Goal: Register for event/course

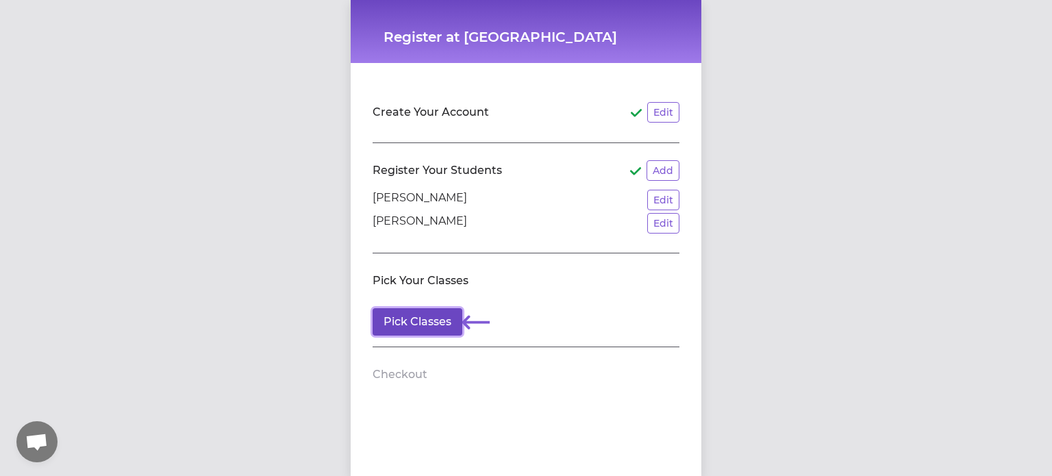
click at [419, 316] on button "Pick Classes" at bounding box center [418, 321] width 90 height 27
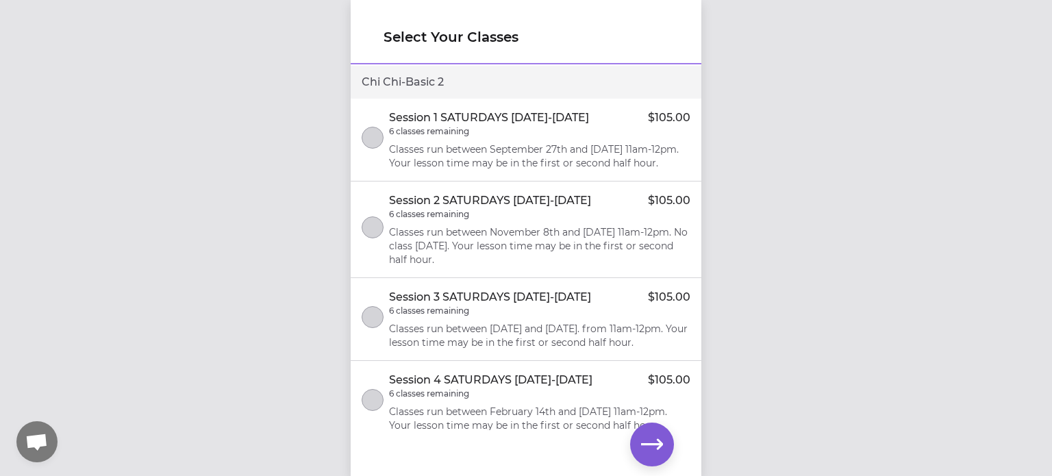
click at [569, 151] on p "Classes run between September 27th and [DATE] 11am-12pm. Your lesson time may b…" at bounding box center [539, 156] width 301 height 27
click at [607, 258] on p "Classes run between November 8th and [DATE] 11am-12pm. No class [DATE]. Your le…" at bounding box center [539, 245] width 301 height 41
click at [655, 443] on icon "button" at bounding box center [652, 445] width 22 height 22
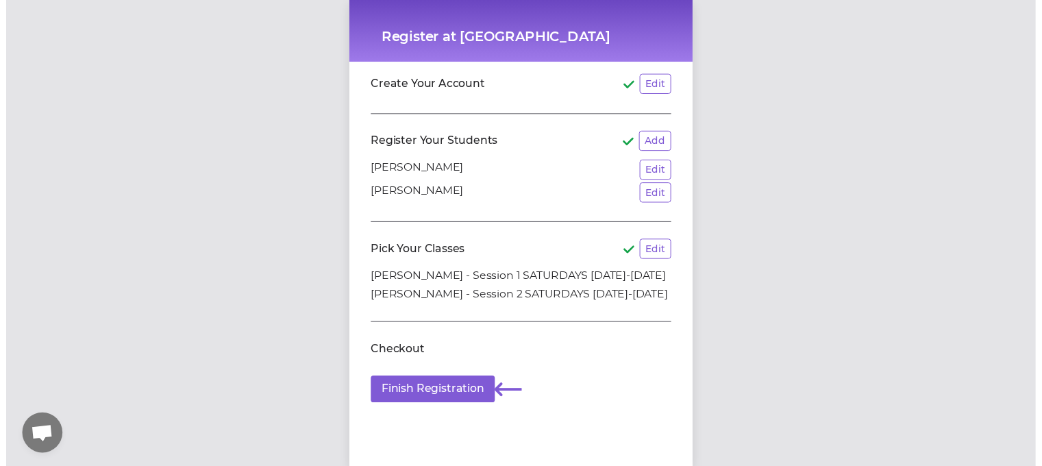
scroll to position [41, 0]
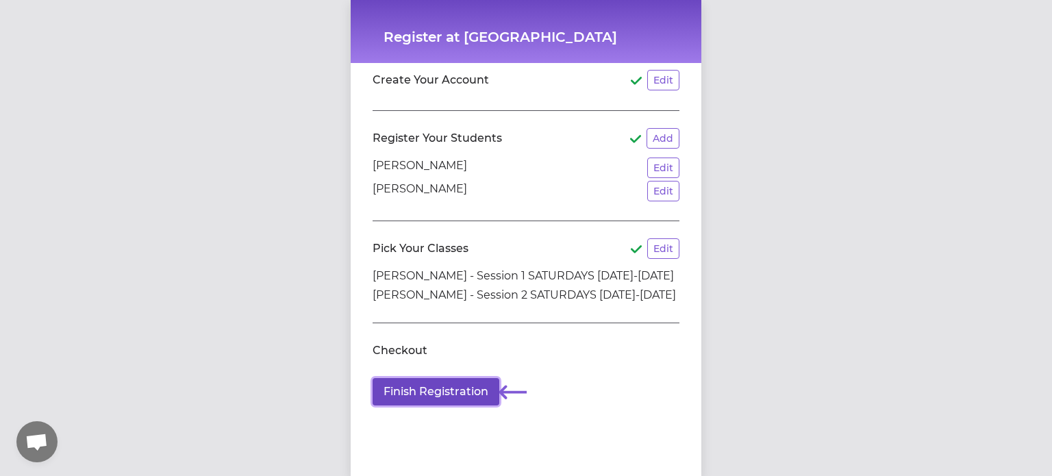
click at [452, 380] on button "Finish Registration" at bounding box center [436, 391] width 127 height 27
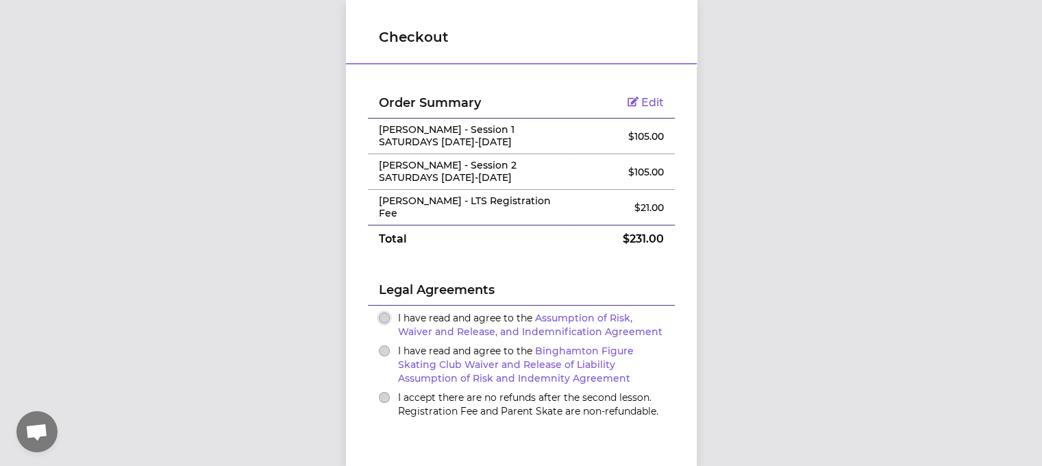
click at [380, 318] on button "I have read and agree to the Assumption of Risk, Waiver and Release, and Indemn…" at bounding box center [384, 317] width 11 height 11
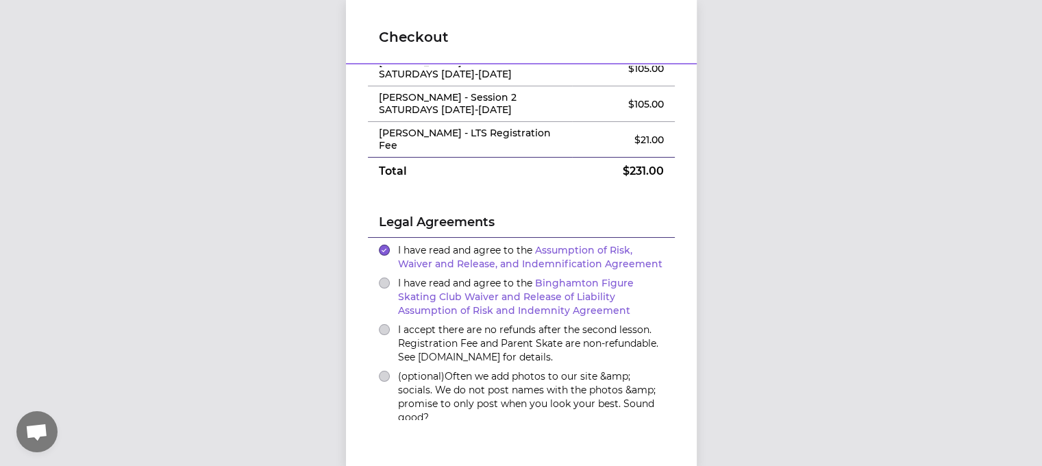
scroll to position [60, 0]
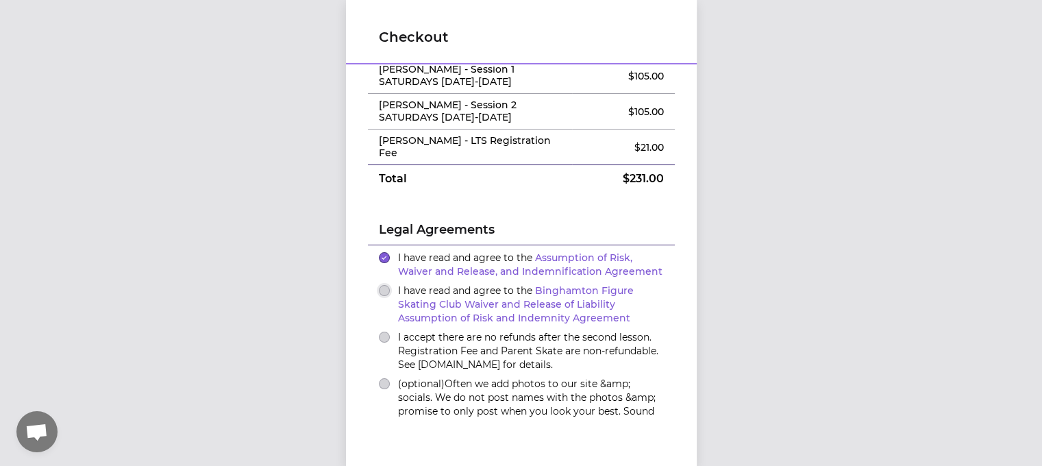
click at [379, 289] on button "I have read and agree to the Binghamton Figure Skating Club Waiver and Release …" at bounding box center [384, 290] width 11 height 11
click at [379, 334] on button "I accept there are no refunds after the second lesson. Registration Fee and Par…" at bounding box center [384, 337] width 11 height 11
click at [379, 378] on button "(optional) Often we add photos to our site &amp; socials. We do not post names …" at bounding box center [384, 383] width 11 height 11
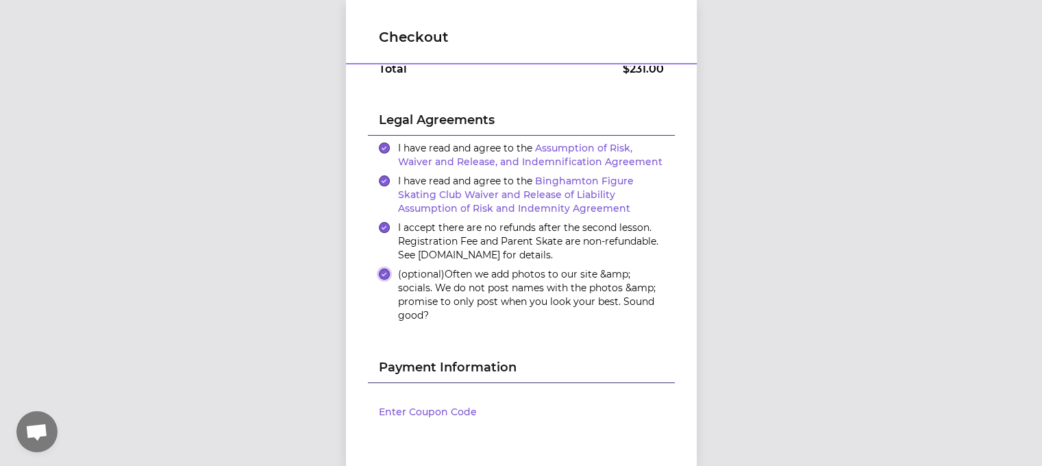
scroll to position [266, 0]
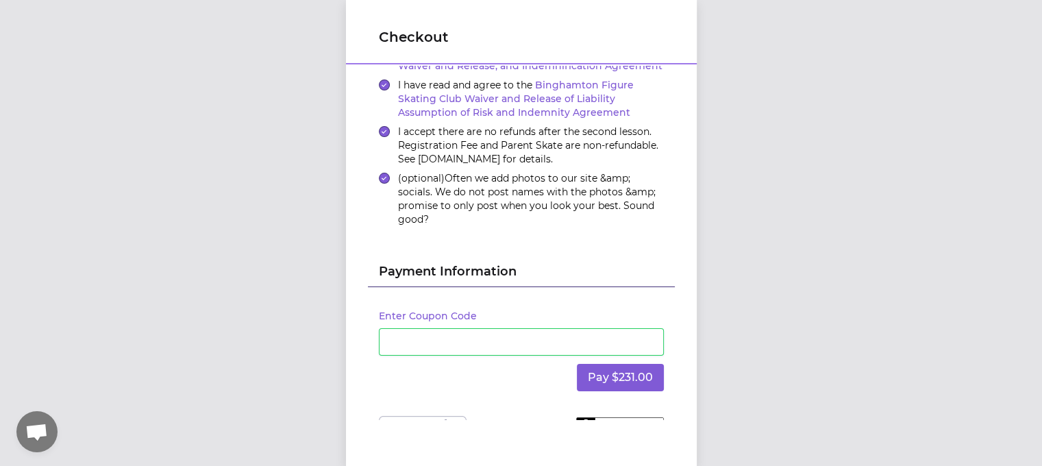
click at [717, 266] on div "Checkout Order Summary Edit [PERSON_NAME] - Session 1 SATURDAYS [DATE]-[DATE] $…" at bounding box center [521, 233] width 1042 height 466
click at [634, 373] on button "Pay $231.00" at bounding box center [620, 377] width 87 height 27
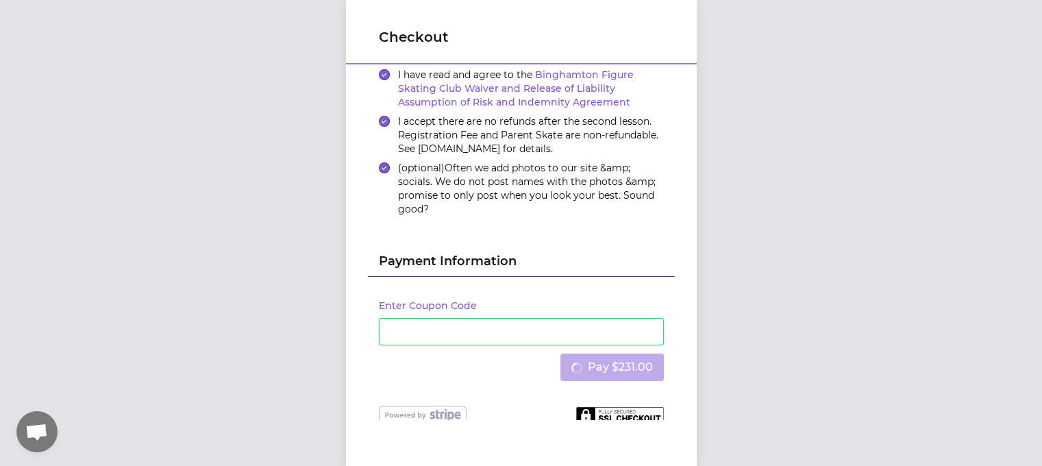
scroll to position [291, 0]
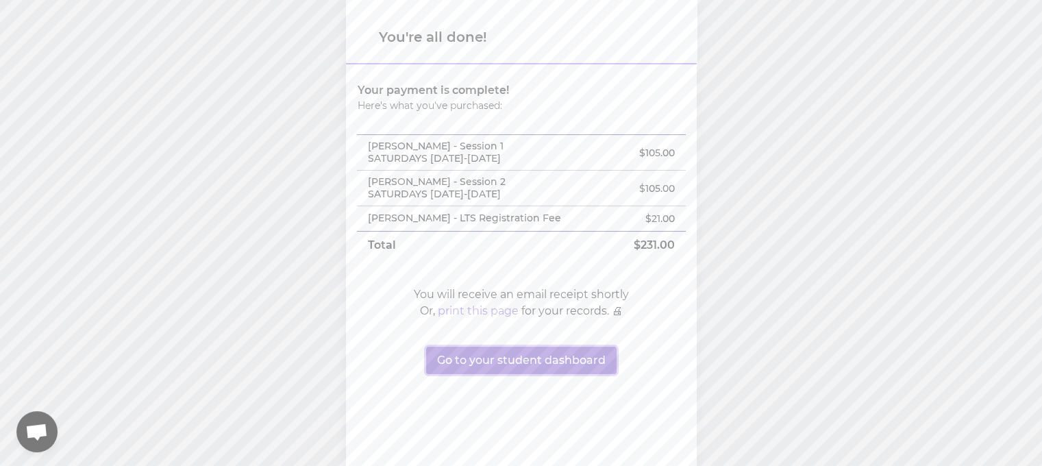
click at [513, 364] on button "Go to your student dashboard" at bounding box center [521, 360] width 190 height 27
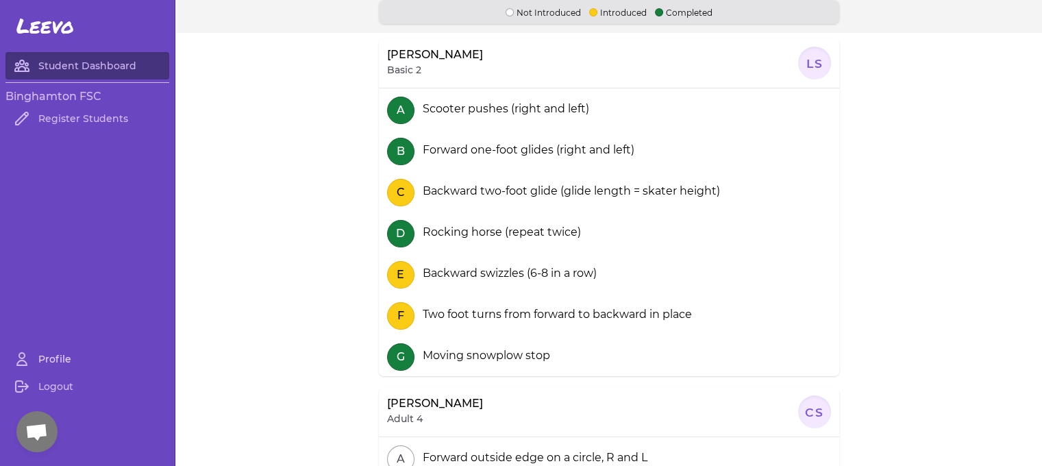
click at [63, 364] on link "Profile" at bounding box center [87, 358] width 164 height 27
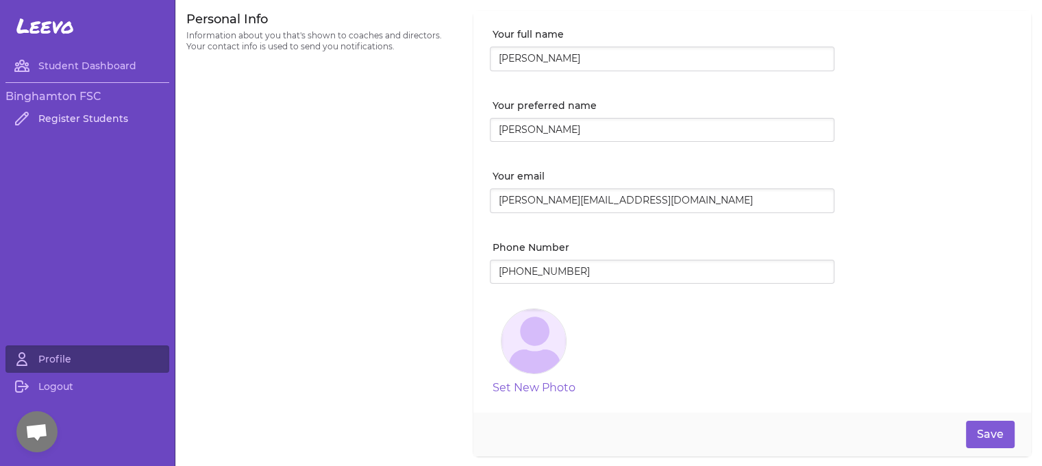
click at [97, 121] on link "Register Students" at bounding box center [87, 118] width 164 height 27
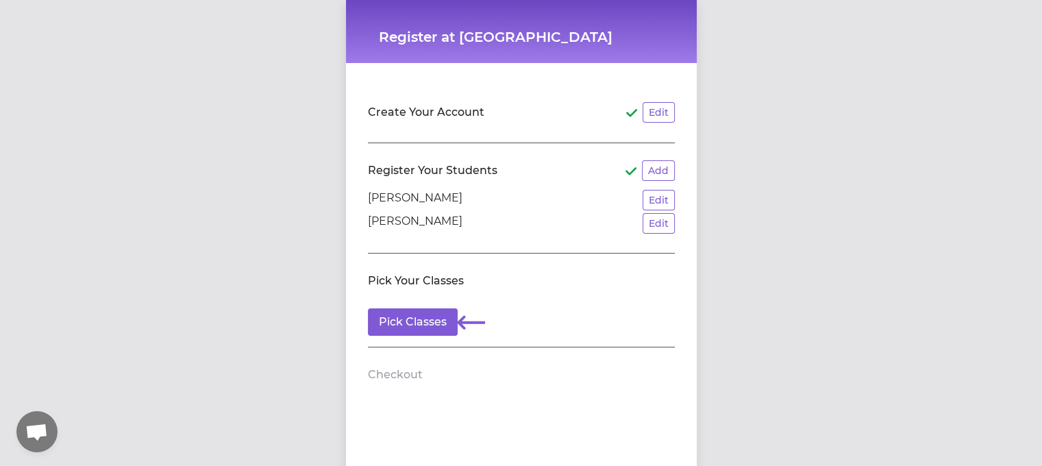
click at [438, 223] on p "[PERSON_NAME]" at bounding box center [415, 223] width 95 height 21
click at [643, 227] on button "Edit" at bounding box center [659, 223] width 32 height 21
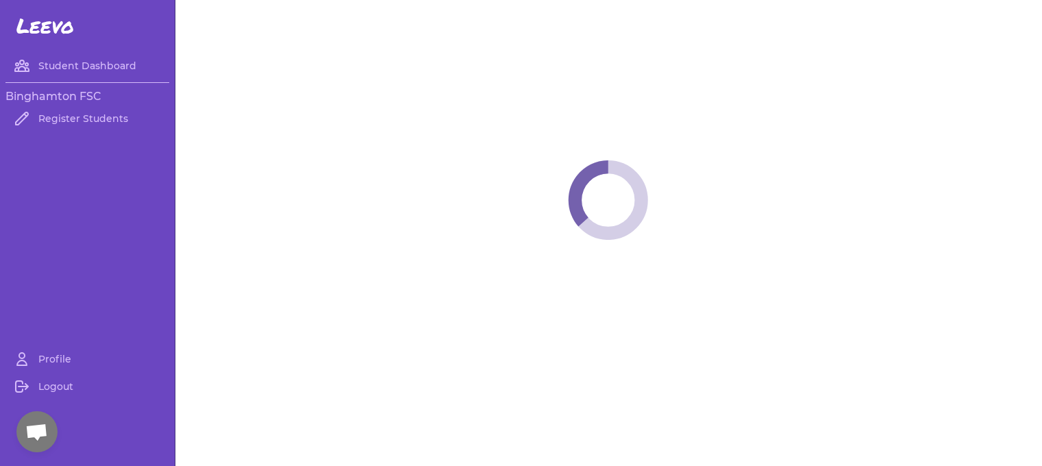
select select "NY"
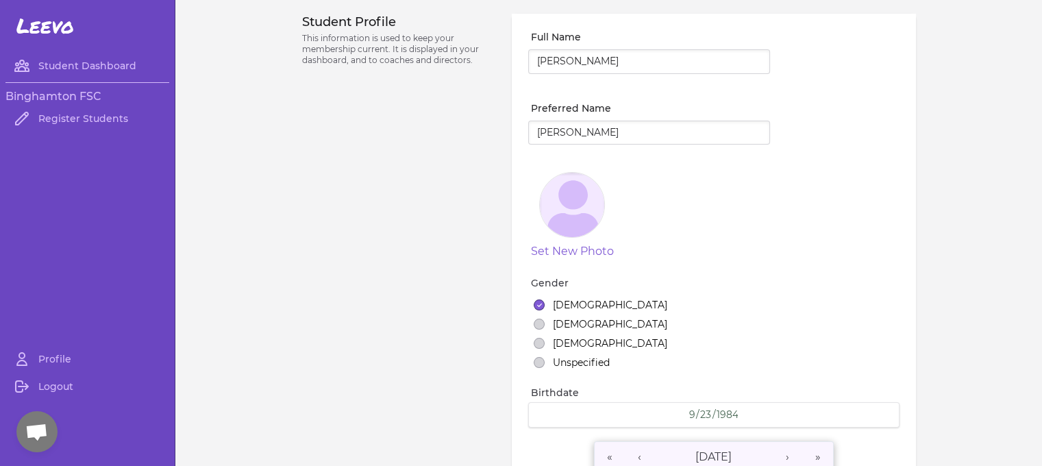
select select "21"
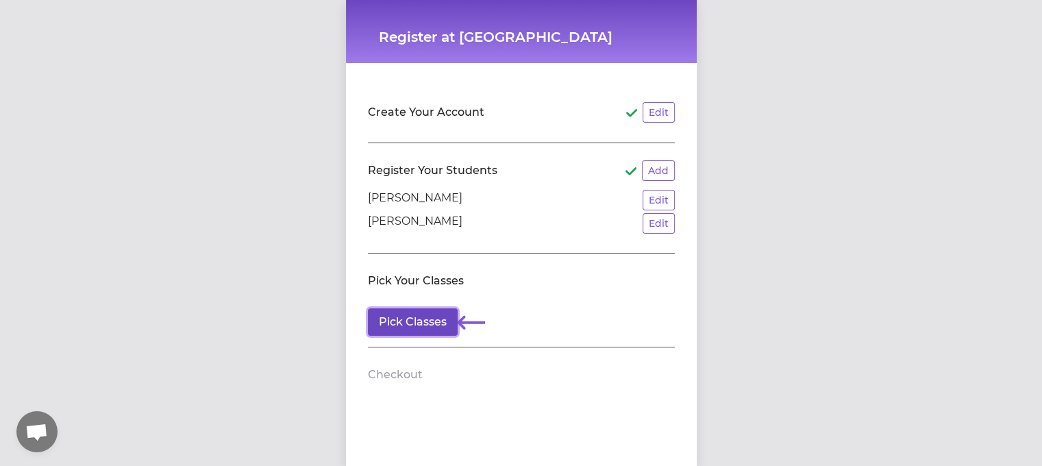
click at [406, 317] on button "Pick Classes" at bounding box center [413, 321] width 90 height 27
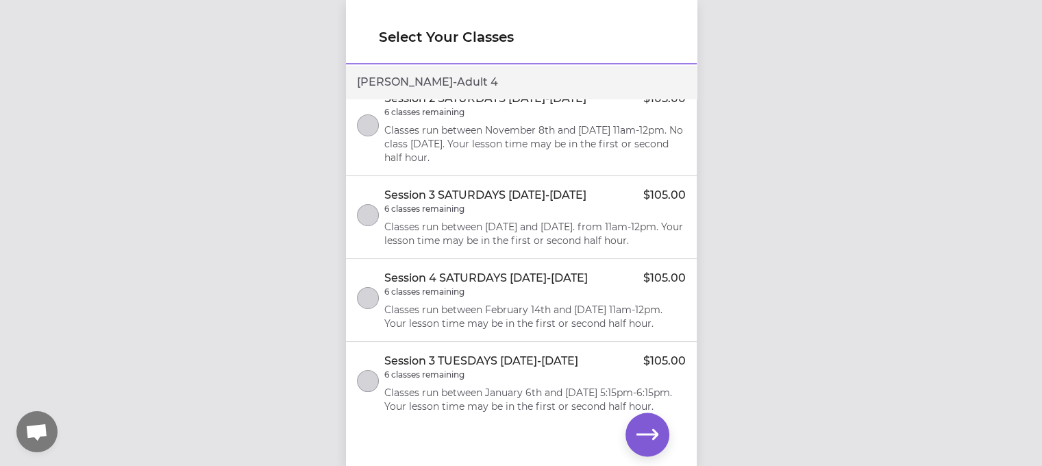
scroll to position [685, 0]
click at [484, 67] on p "Classes run between September 27th and [DATE] 11am-12pm. Your lesson time may b…" at bounding box center [534, 53] width 301 height 27
click at [543, 164] on p "Classes run between November 8th and [DATE] 11am-12pm. No class [DATE]. Your le…" at bounding box center [534, 143] width 301 height 41
click at [635, 425] on button "button" at bounding box center [648, 434] width 44 height 44
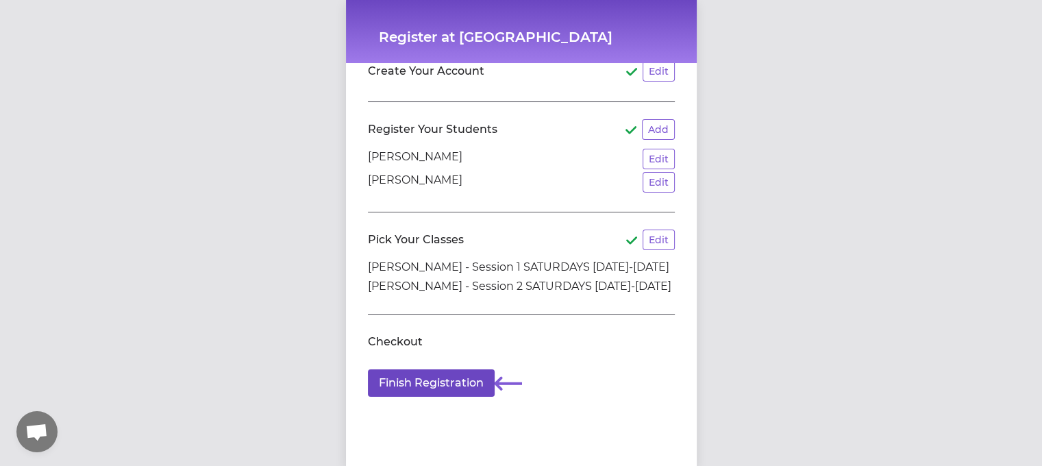
scroll to position [10, 0]
click at [444, 375] on button "Finish Registration" at bounding box center [431, 382] width 127 height 27
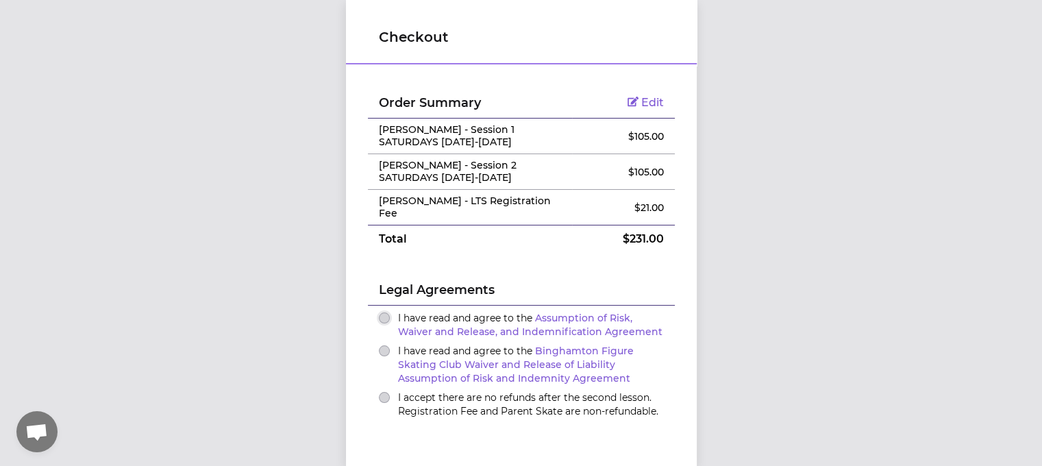
click at [379, 314] on button "I have read and agree to the Assumption of Risk, Waiver and Release, and Indemn…" at bounding box center [384, 317] width 11 height 11
click at [380, 349] on button "I have read and agree to the Binghamton Figure Skating Club Waiver and Release …" at bounding box center [384, 350] width 11 height 11
click at [379, 395] on button "I accept there are no refunds after the second lesson. Registration Fee and Par…" at bounding box center [384, 397] width 11 height 11
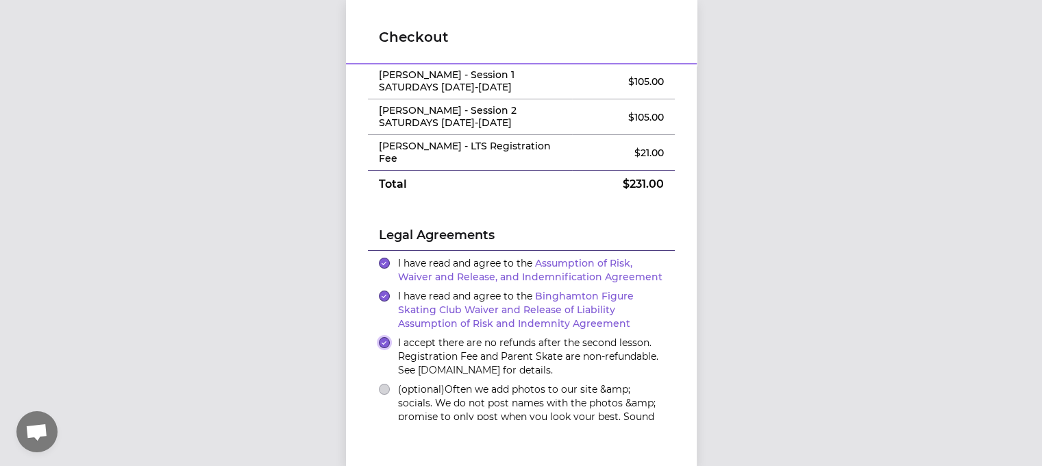
scroll to position [137, 0]
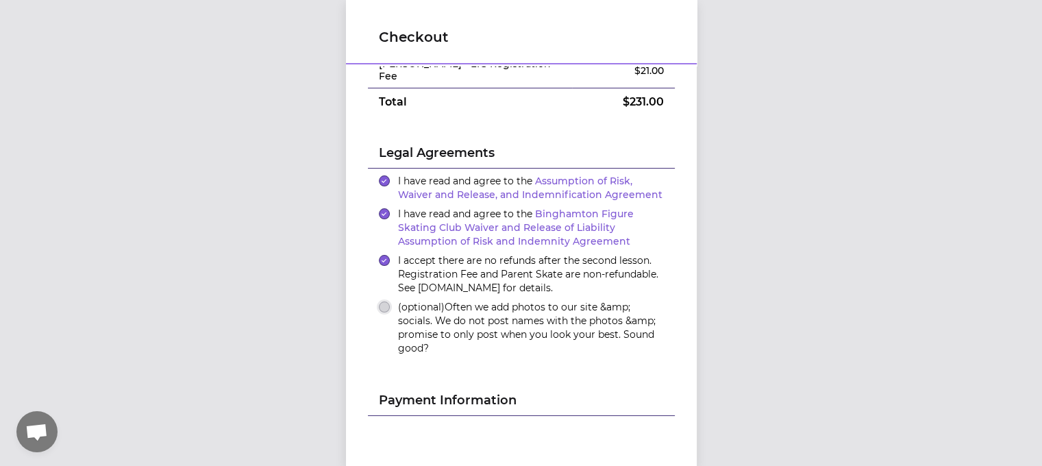
click at [382, 308] on button "(optional) Often we add photos to our site &amp; socials. We do not post names …" at bounding box center [384, 306] width 11 height 11
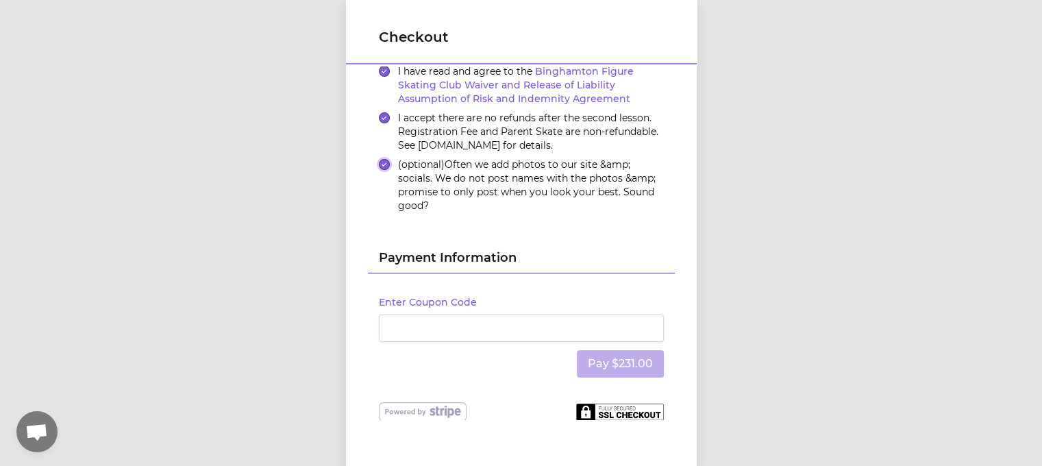
scroll to position [291, 0]
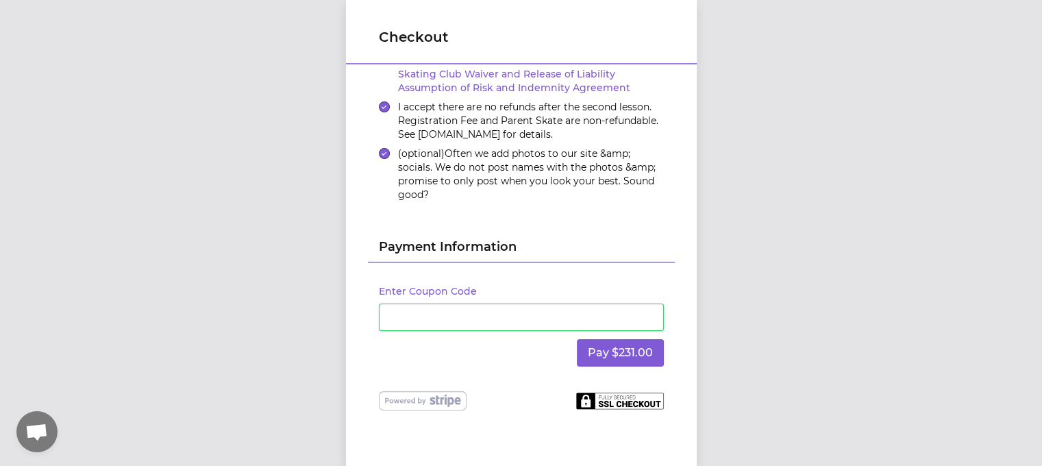
click at [844, 259] on div "Checkout Order Summary Edit [PERSON_NAME] - Session 1 SATURDAYS [DATE]-[DATE] $…" at bounding box center [521, 233] width 1042 height 466
click at [634, 346] on button "Pay $231.00" at bounding box center [620, 352] width 87 height 27
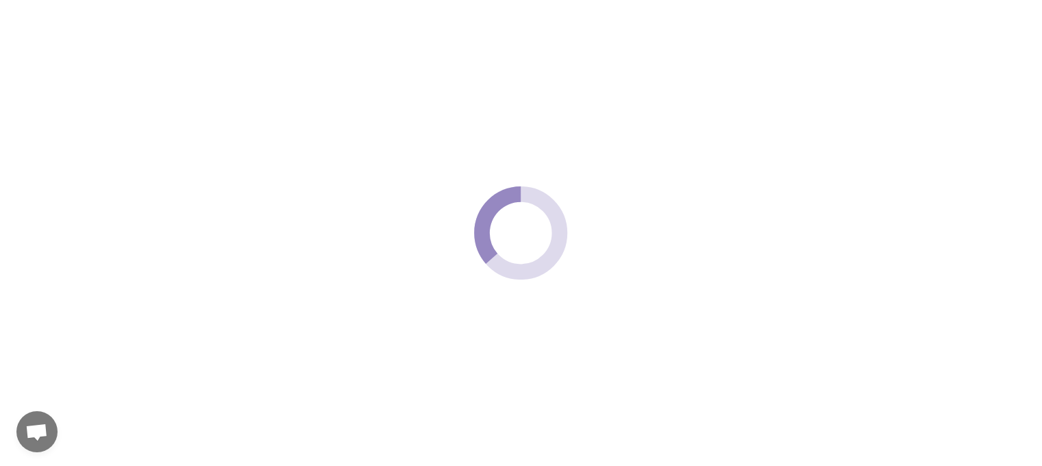
scroll to position [0, 0]
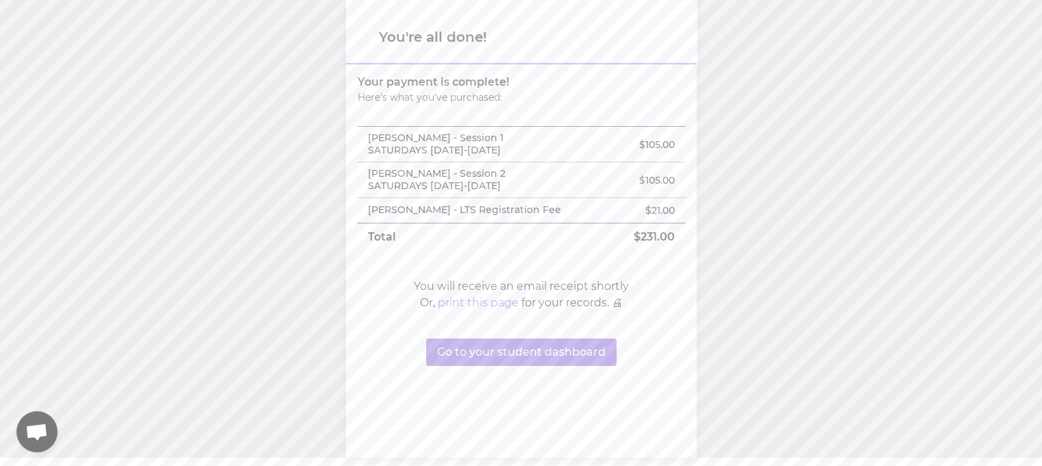
scroll to position [10, 0]
